Goal: Task Accomplishment & Management: Manage account settings

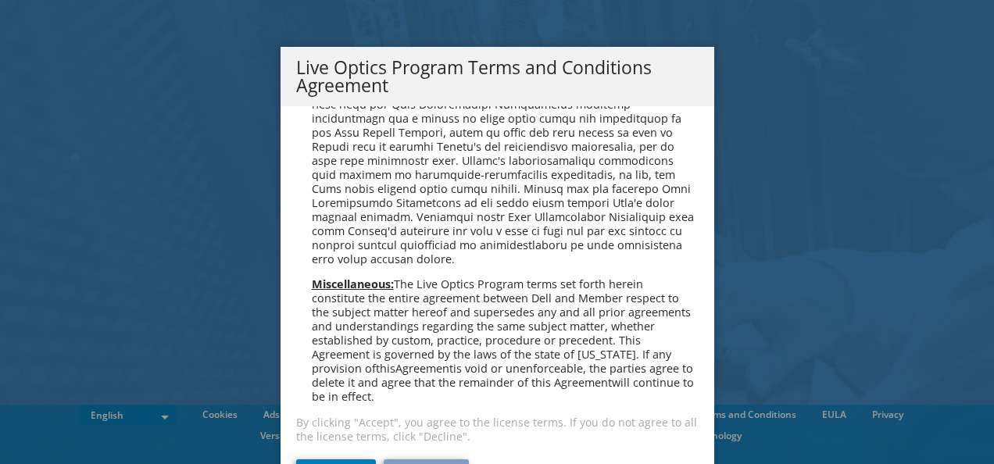
scroll to position [59, 0]
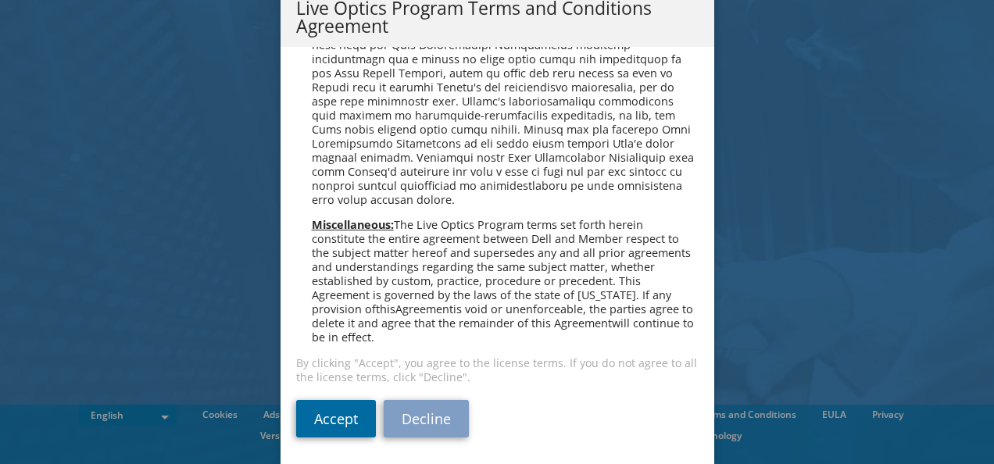
click at [322, 411] on link "Accept" at bounding box center [336, 419] width 80 height 38
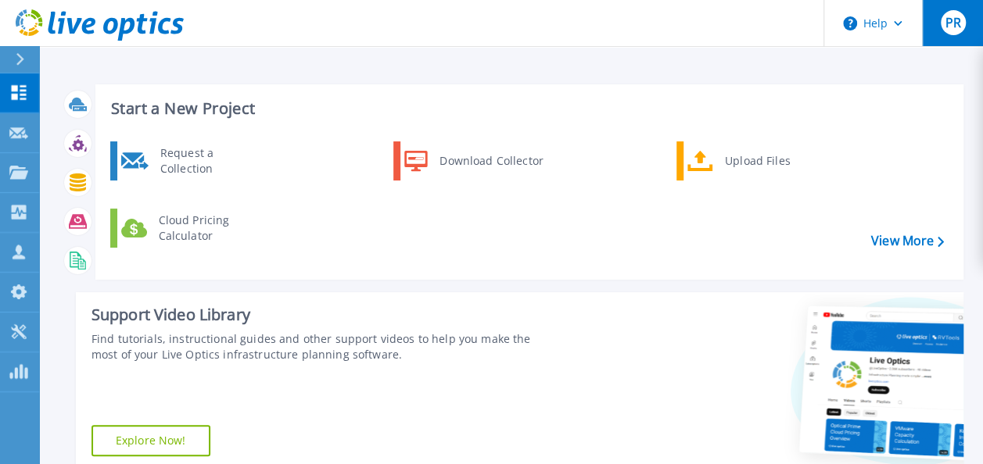
click at [947, 24] on span "PR" at bounding box center [952, 22] width 16 height 13
click at [507, 38] on header "Help PR Channel Partner Peter Ribchester peter_ribchester@teknicor.com Teknicor…" at bounding box center [491, 23] width 983 height 47
